Goal: Find specific page/section: Find specific page/section

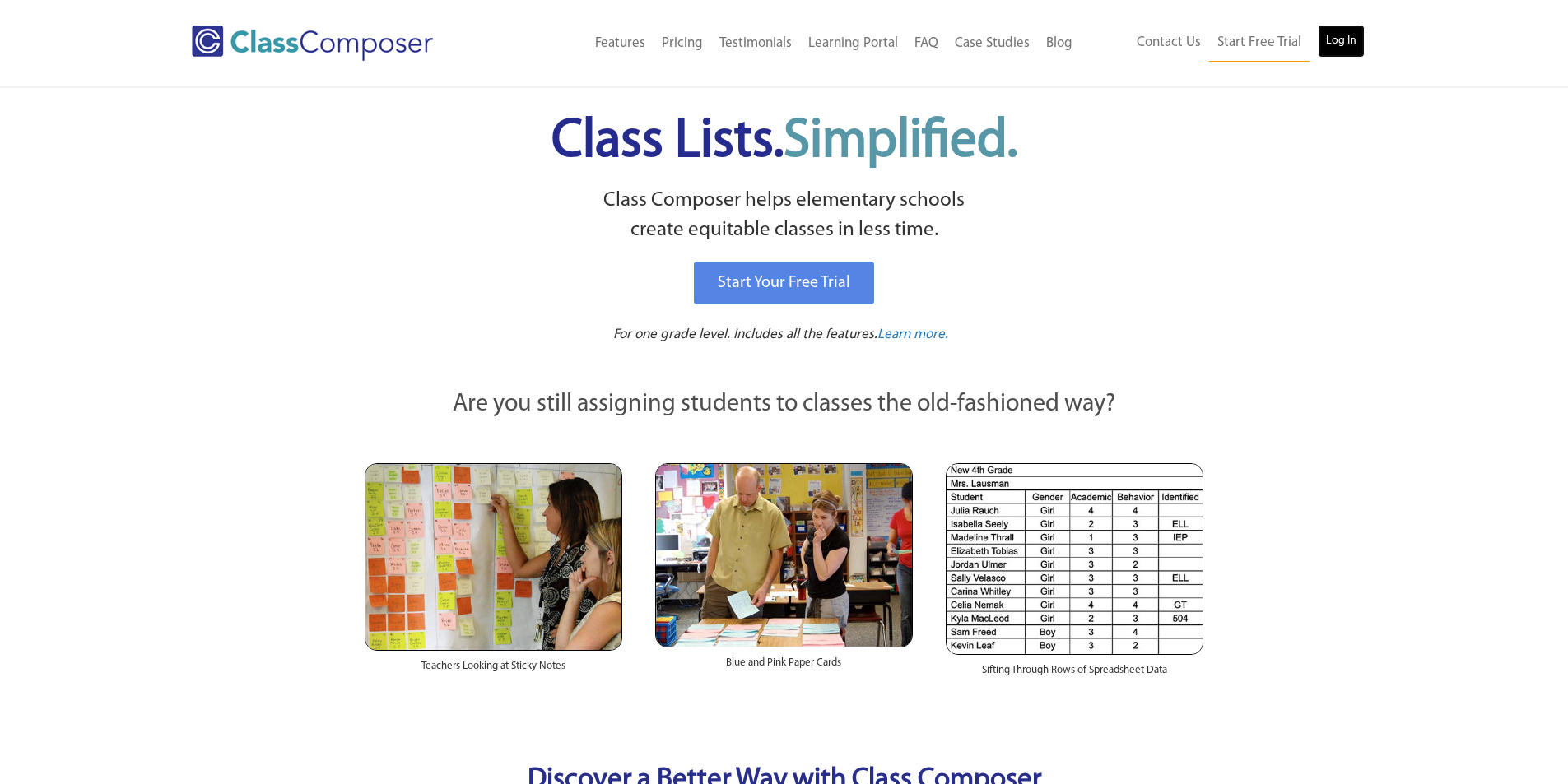
click at [1325, 39] on link "Log In" at bounding box center [1341, 41] width 47 height 33
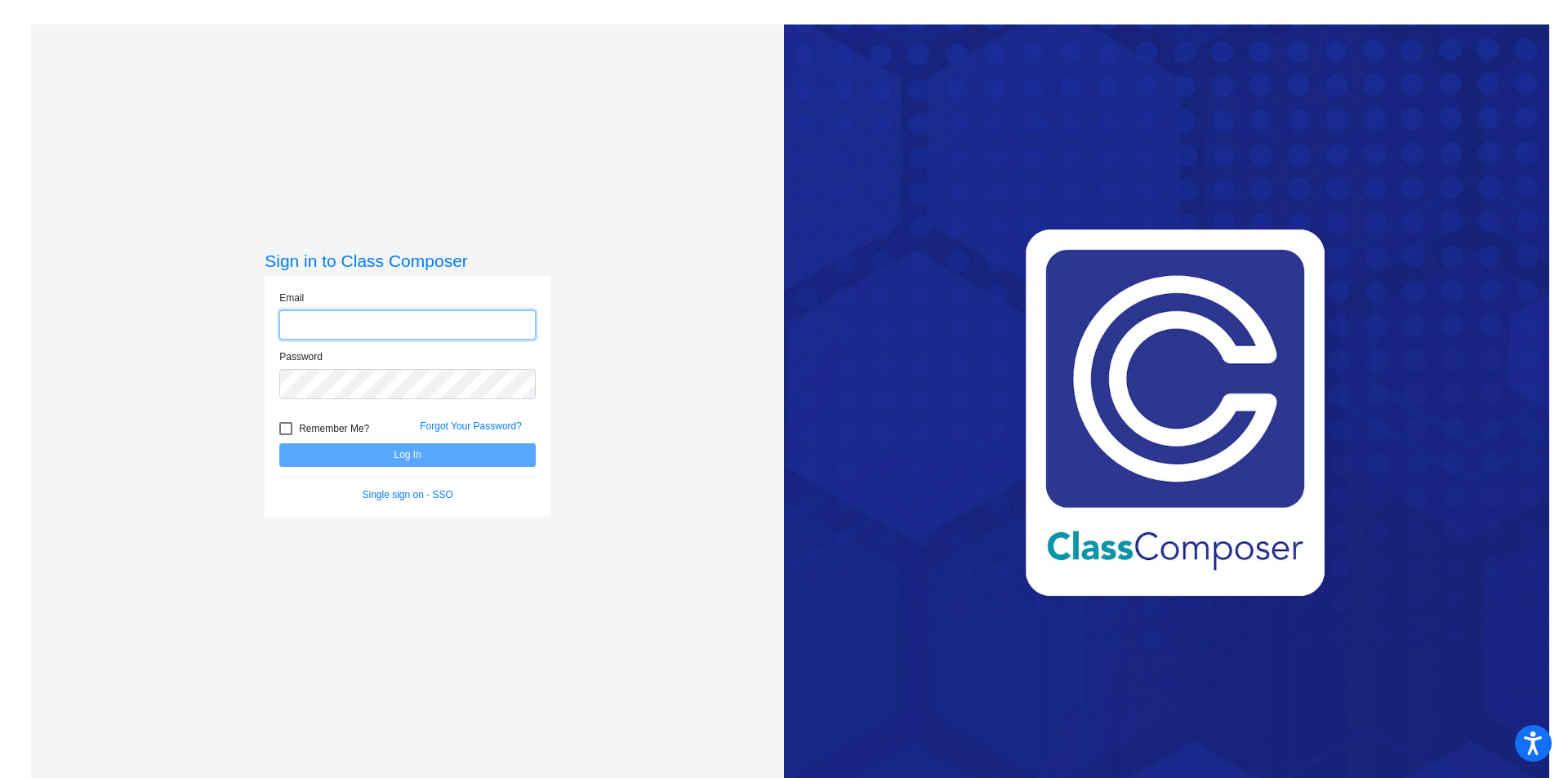
type input "[EMAIL_ADDRESS][DOMAIN_NAME]"
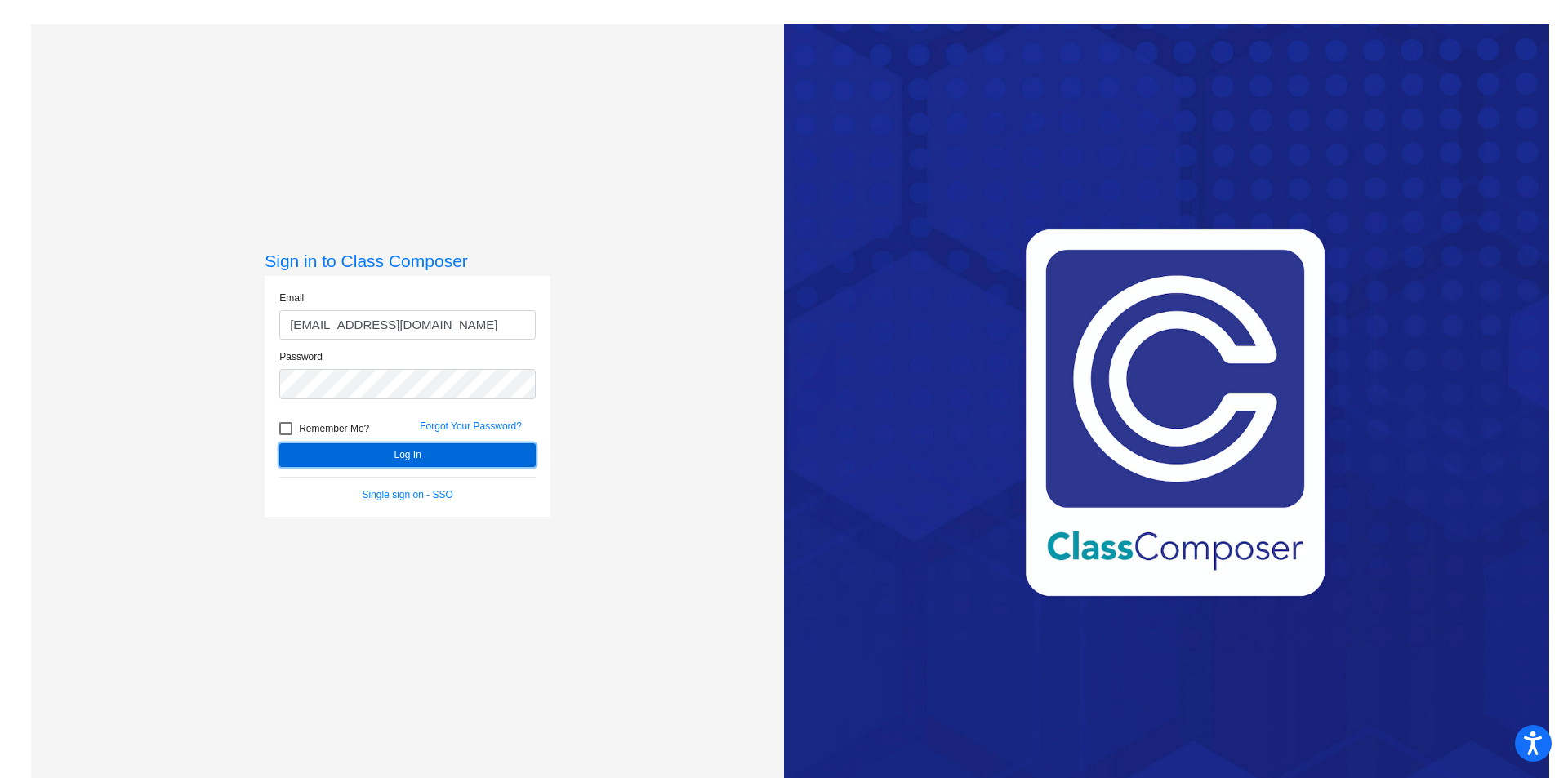
click at [395, 450] on button "Log In" at bounding box center [407, 455] width 256 height 23
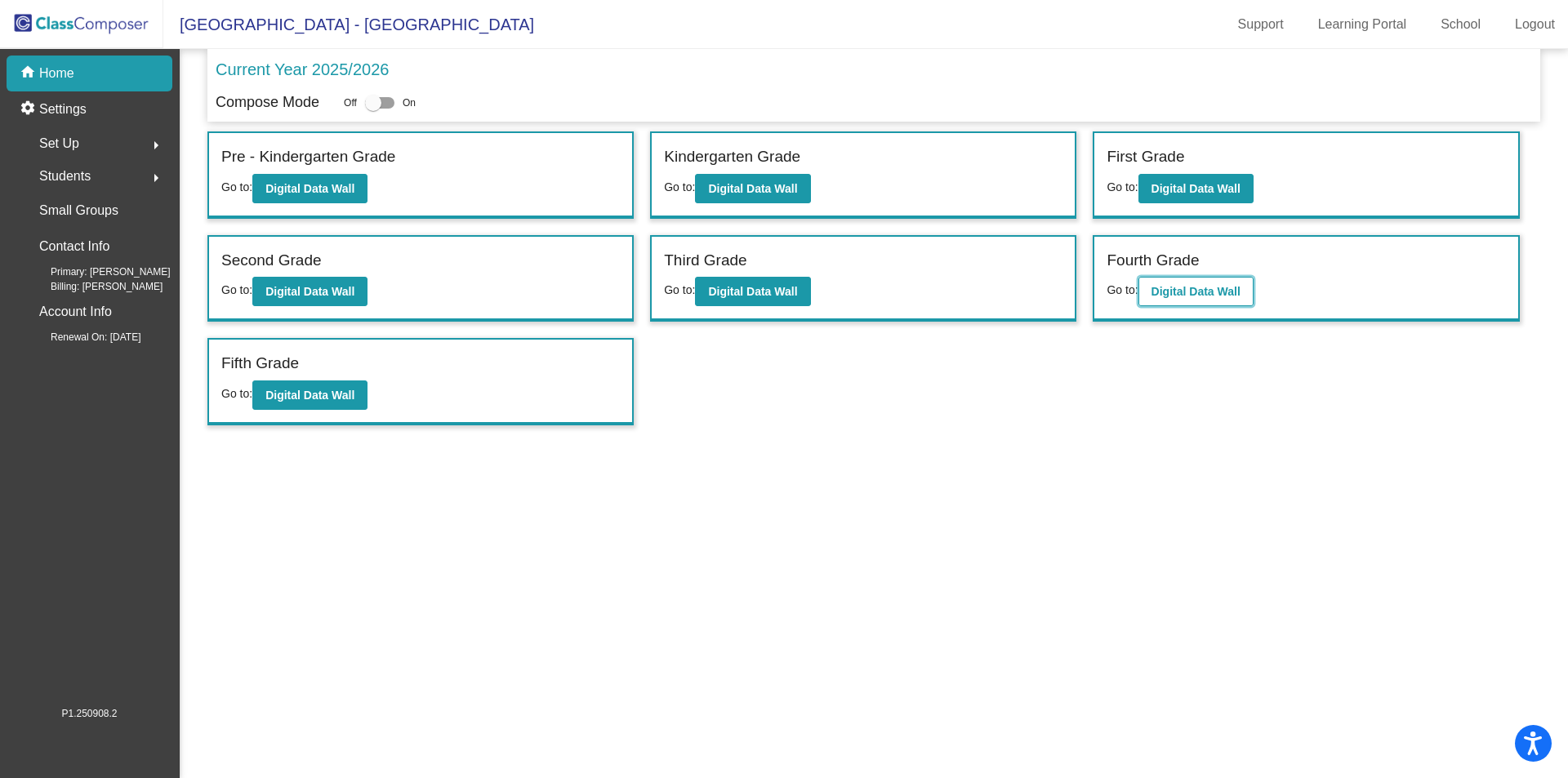
click at [1225, 293] on b "Digital Data Wall" at bounding box center [1195, 292] width 89 height 13
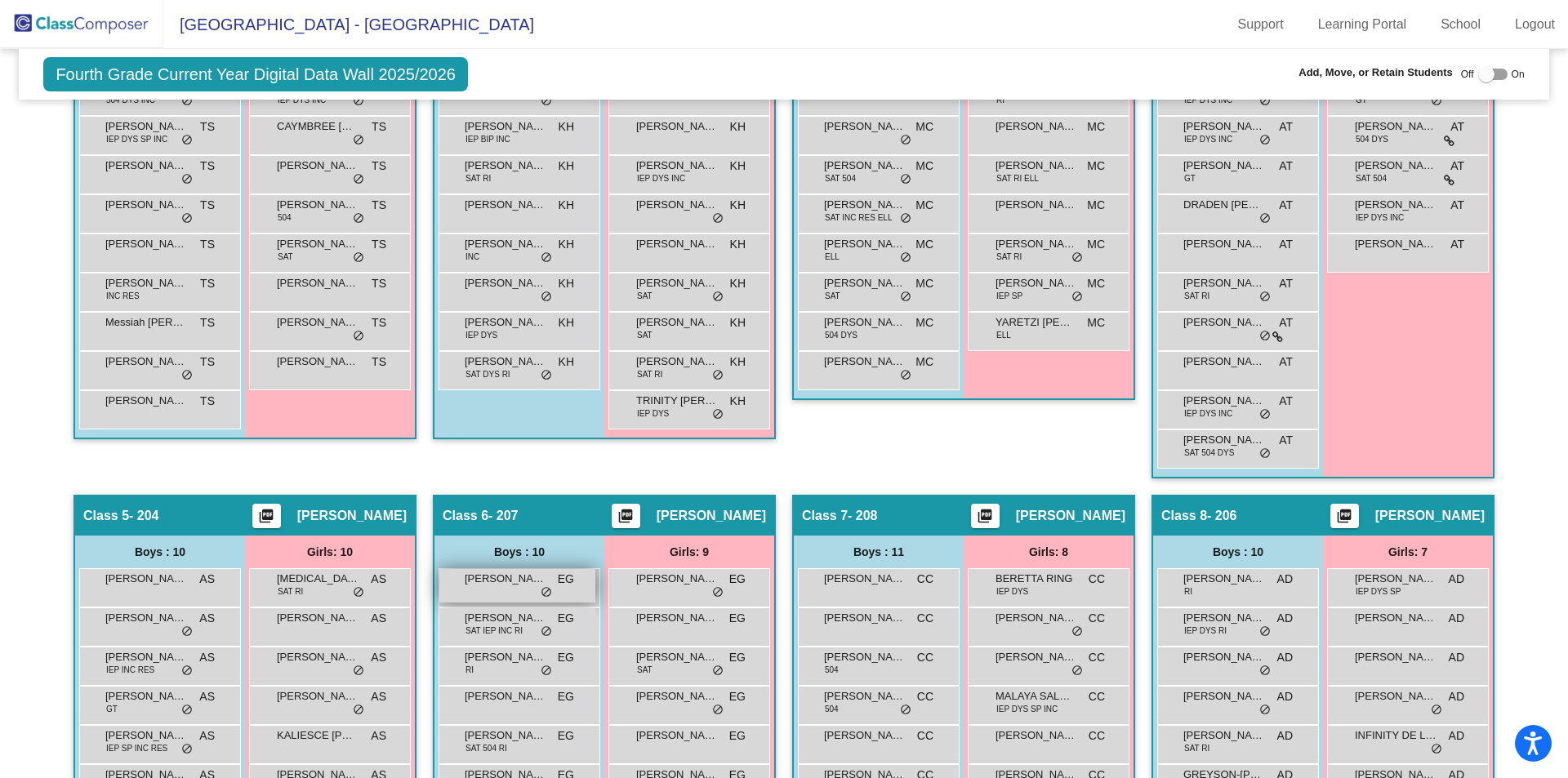
scroll to position [801, 0]
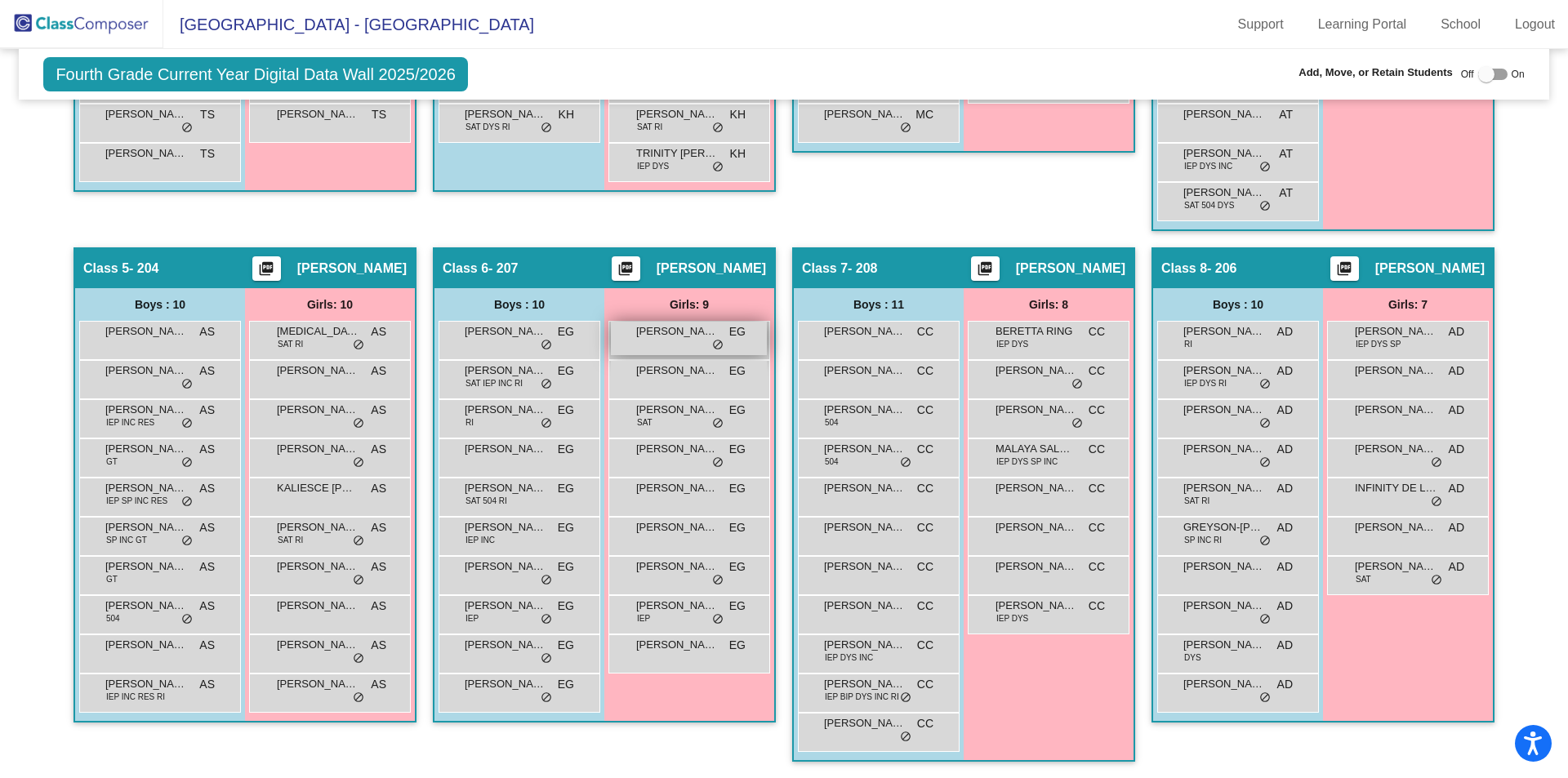
click at [674, 334] on span "AVA CANTU" at bounding box center [677, 331] width 82 height 16
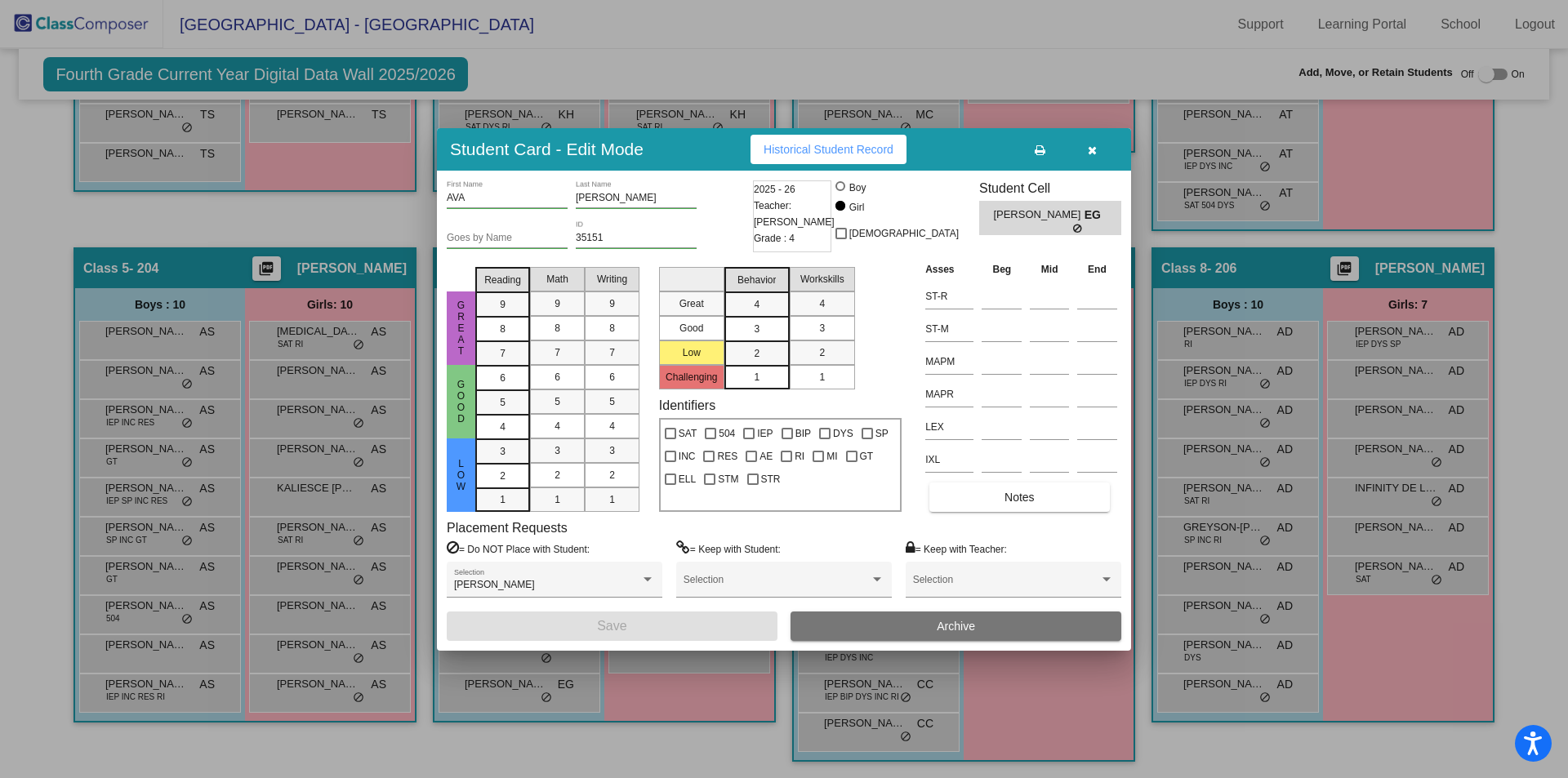
click at [794, 153] on span "Historical Student Record" at bounding box center [829, 149] width 129 height 13
